Goal: Find specific page/section: Find specific page/section

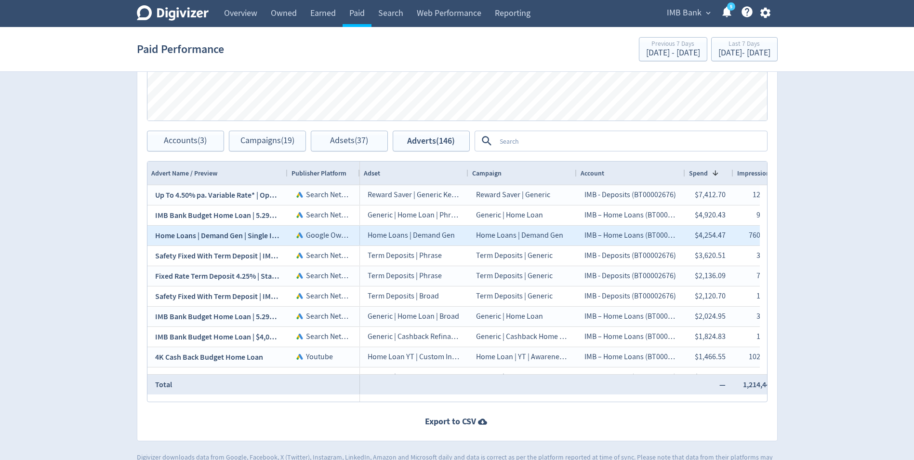
scroll to position [530, 0]
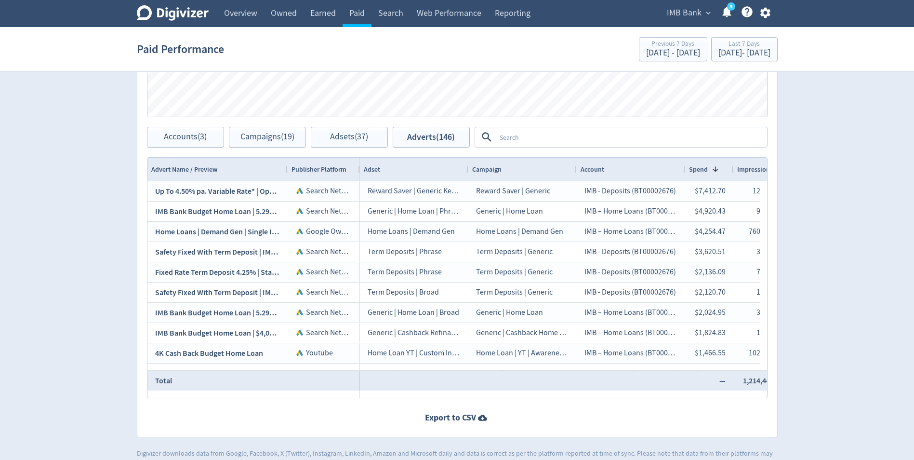
click at [176, 151] on div "Adverts Impressions Clicks Spend Spend Clicks Impressions Press Space or Enter …" at bounding box center [457, 160] width 641 height 553
click at [180, 141] on span "Accounts (3)" at bounding box center [185, 137] width 43 height 9
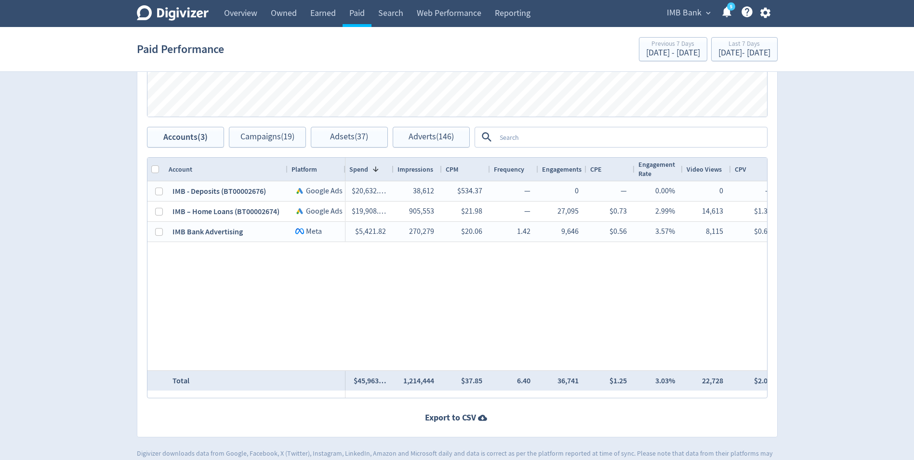
click at [547, 134] on textarea at bounding box center [631, 137] width 270 height 18
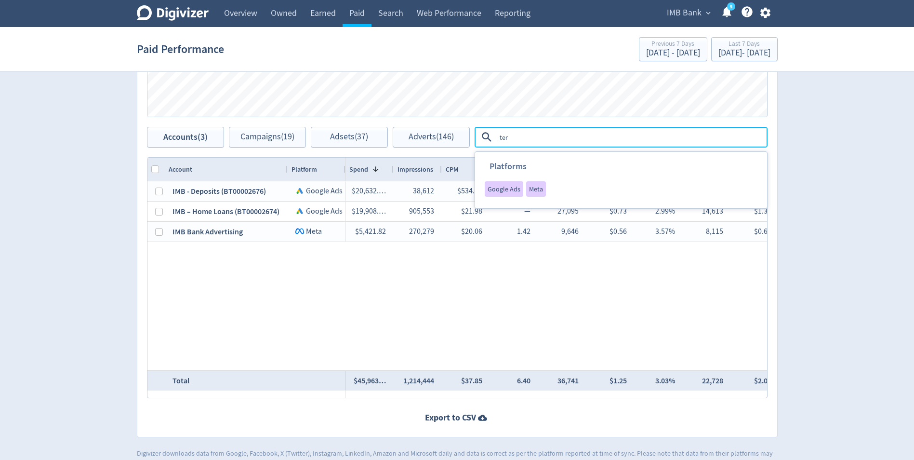
type textarea "term"
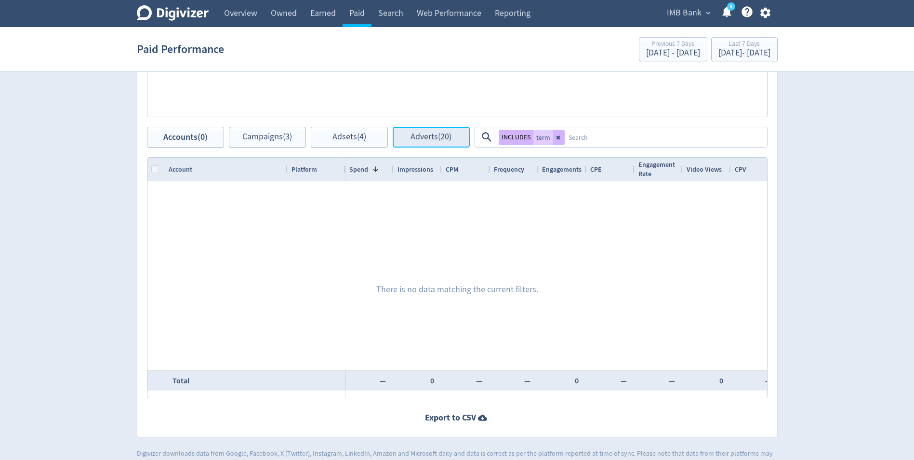
click at [411, 131] on button "Adverts (20)" at bounding box center [431, 137] width 77 height 21
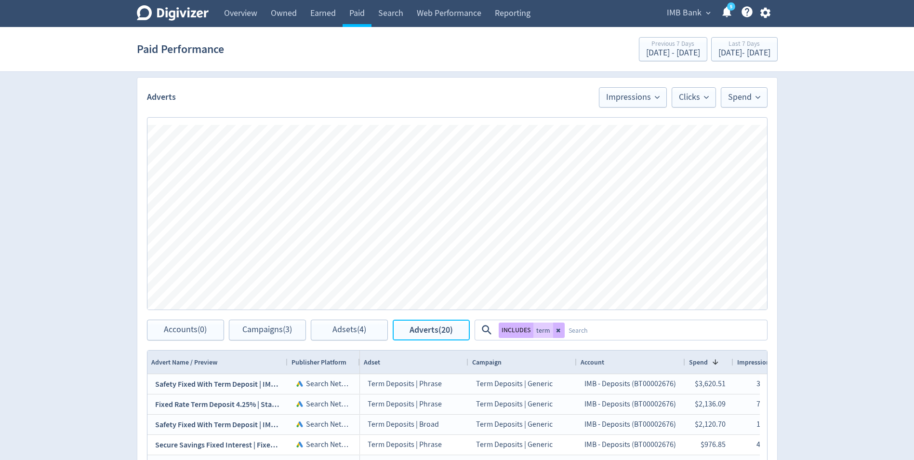
scroll to position [482, 0]
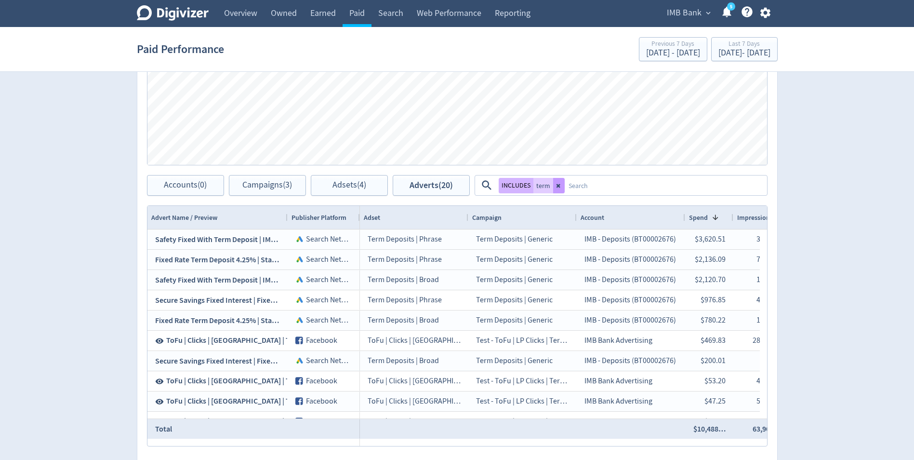
click at [561, 190] on button at bounding box center [559, 185] width 12 height 15
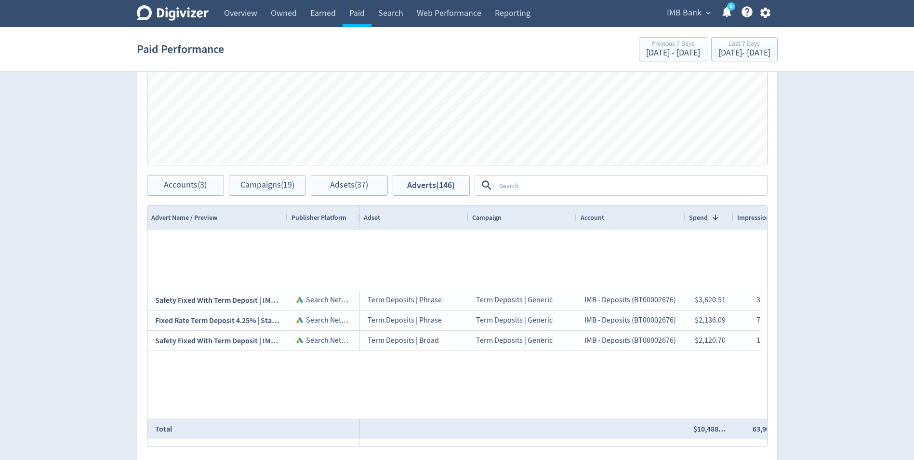
click at [556, 184] on textarea at bounding box center [631, 185] width 270 height 18
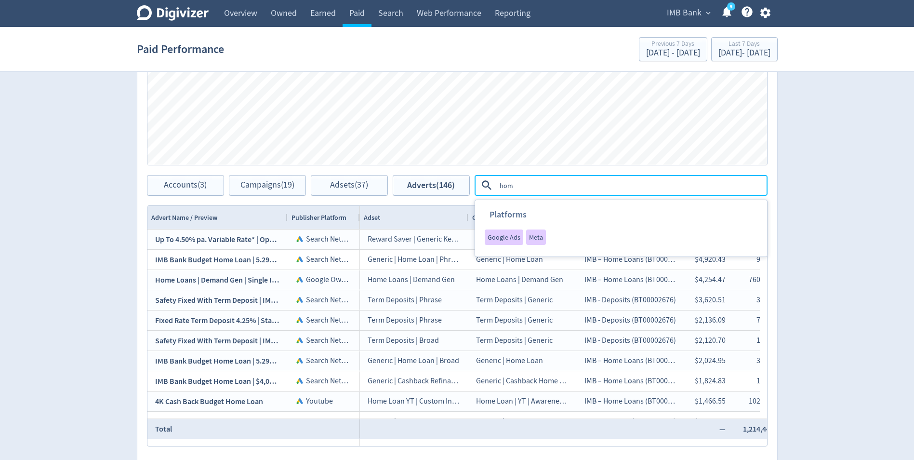
type textarea "home"
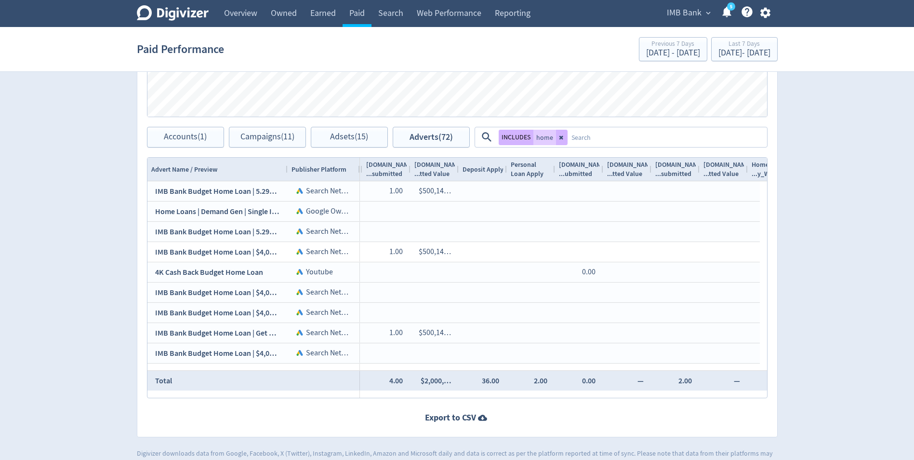
scroll to position [0, 0]
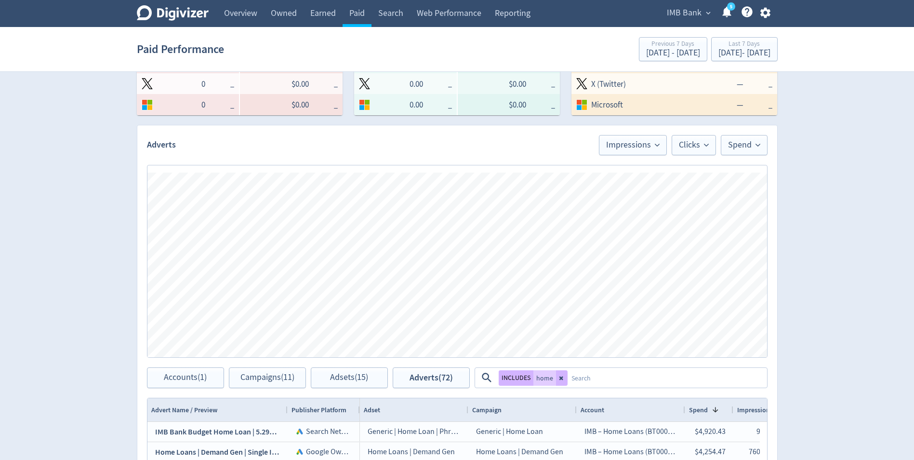
scroll to position [289, 0]
